Goal: Go to known website: Access a specific website the user already knows

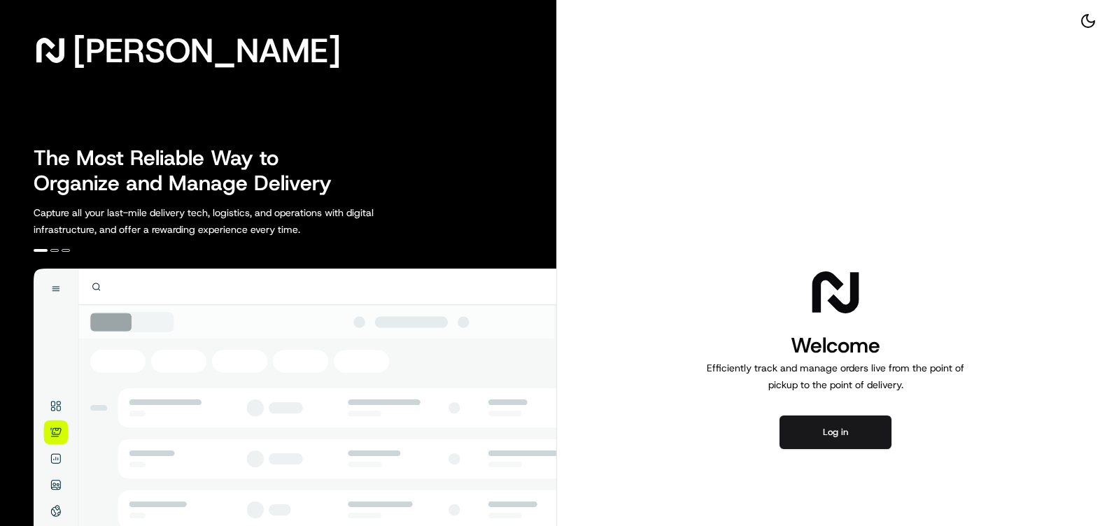
click at [876, 443] on button "Log in" at bounding box center [835, 433] width 112 height 34
